Goal: Task Accomplishment & Management: Use online tool/utility

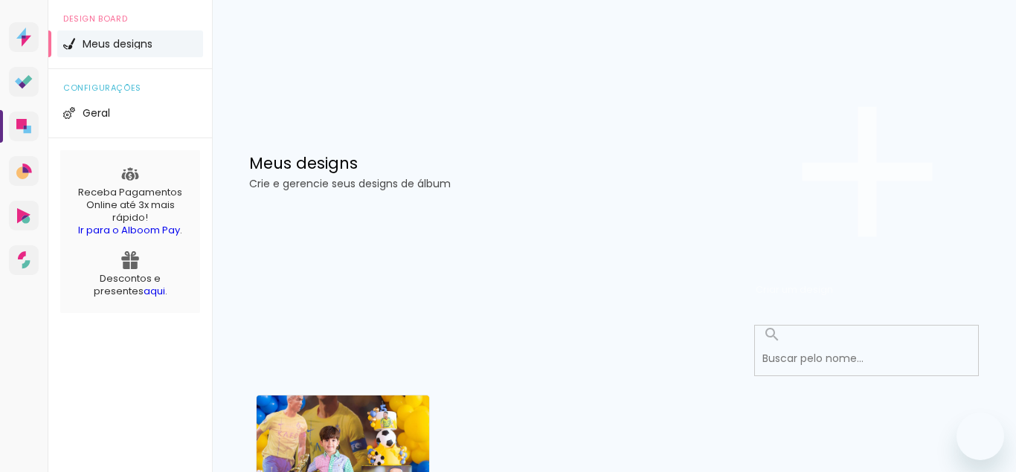
click at [887, 95] on iron-icon at bounding box center [867, 171] width 223 height 223
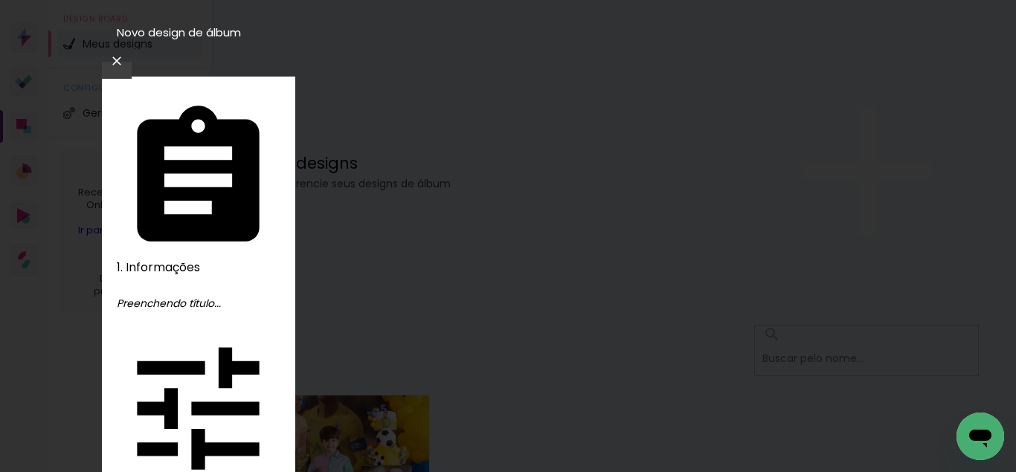
type input "[PERSON_NAME], 1 ano"
type paper-input "[PERSON_NAME], 1 ano"
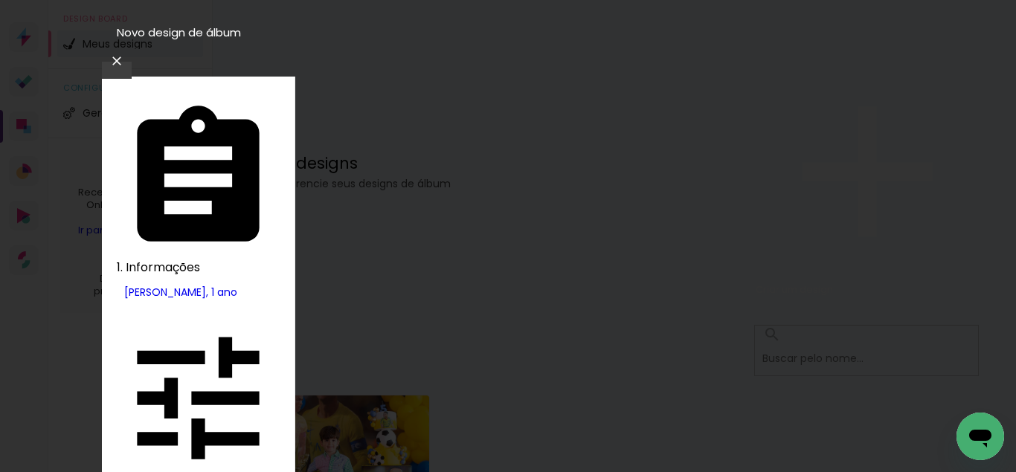
type input "foto 15"
type paper-input "foto 15"
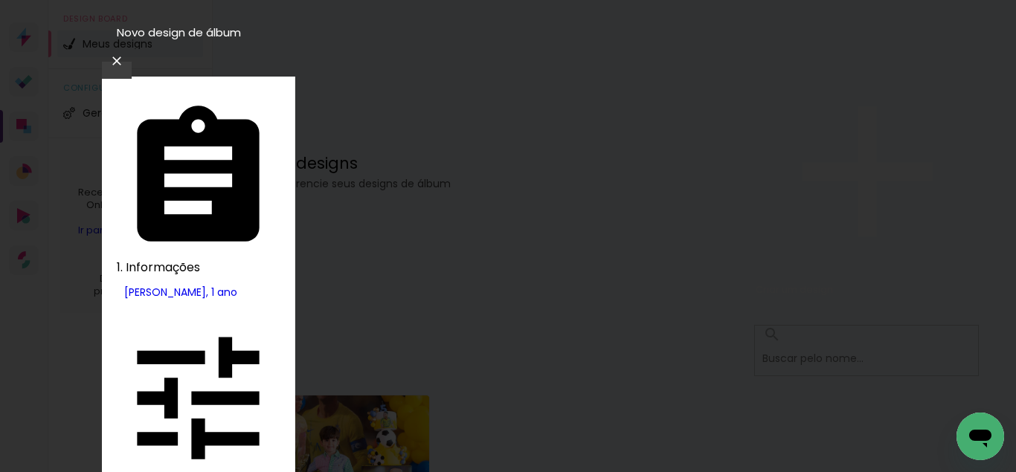
click at [0, 0] on slot "Tamanho Livre" at bounding box center [0, 0] width 0 height 0
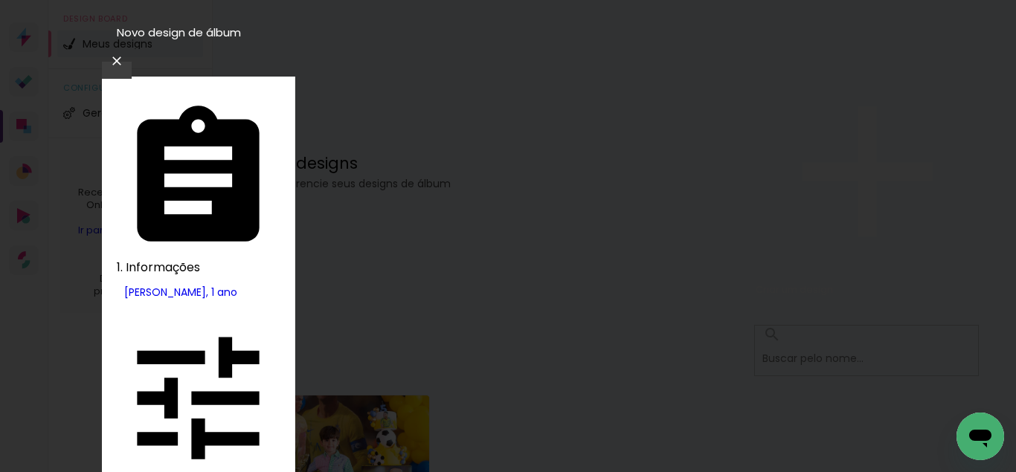
click at [0, 0] on slot "Avançar" at bounding box center [0, 0] width 0 height 0
